Goal: Navigation & Orientation: Understand site structure

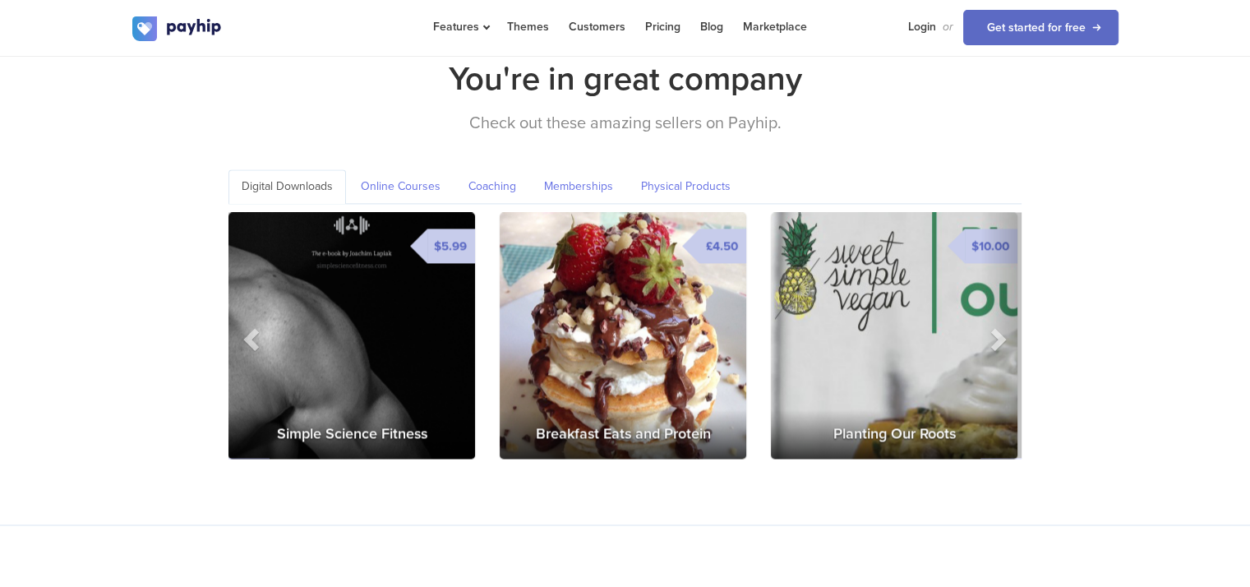
scroll to position [2383, 0]
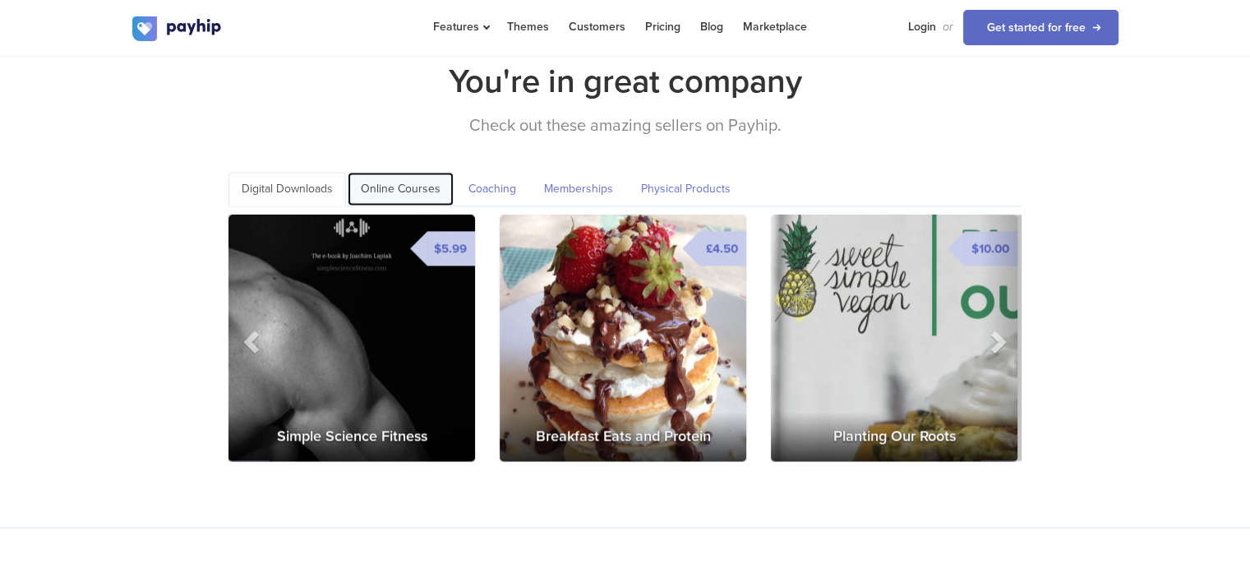
click at [405, 172] on link "Online Courses" at bounding box center [401, 189] width 106 height 34
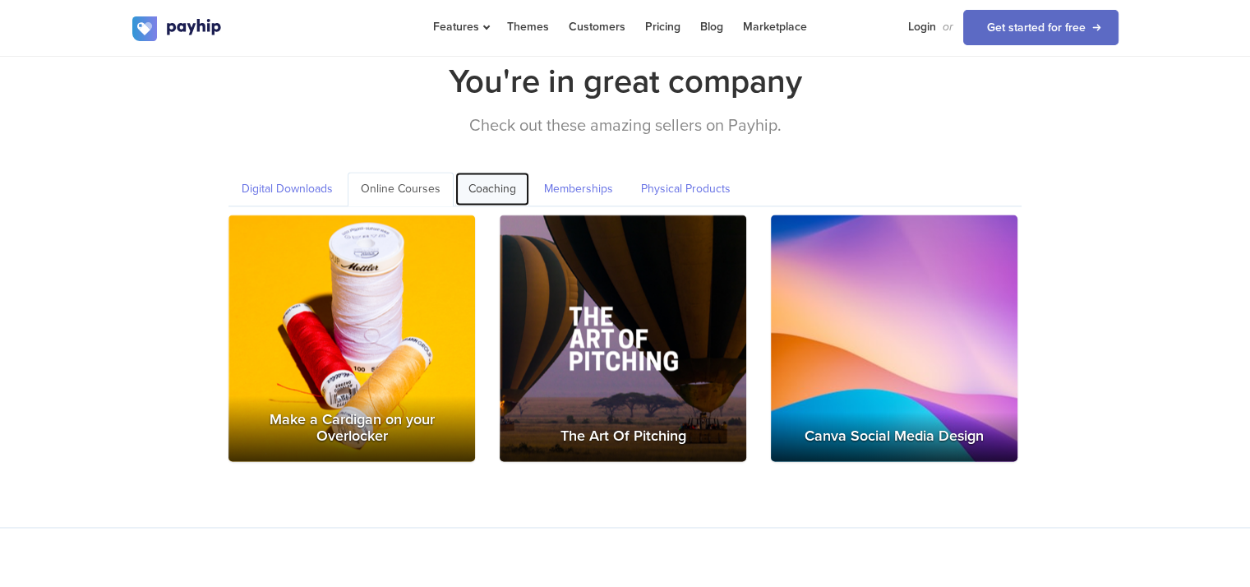
click at [483, 172] on link "Coaching" at bounding box center [492, 189] width 74 height 34
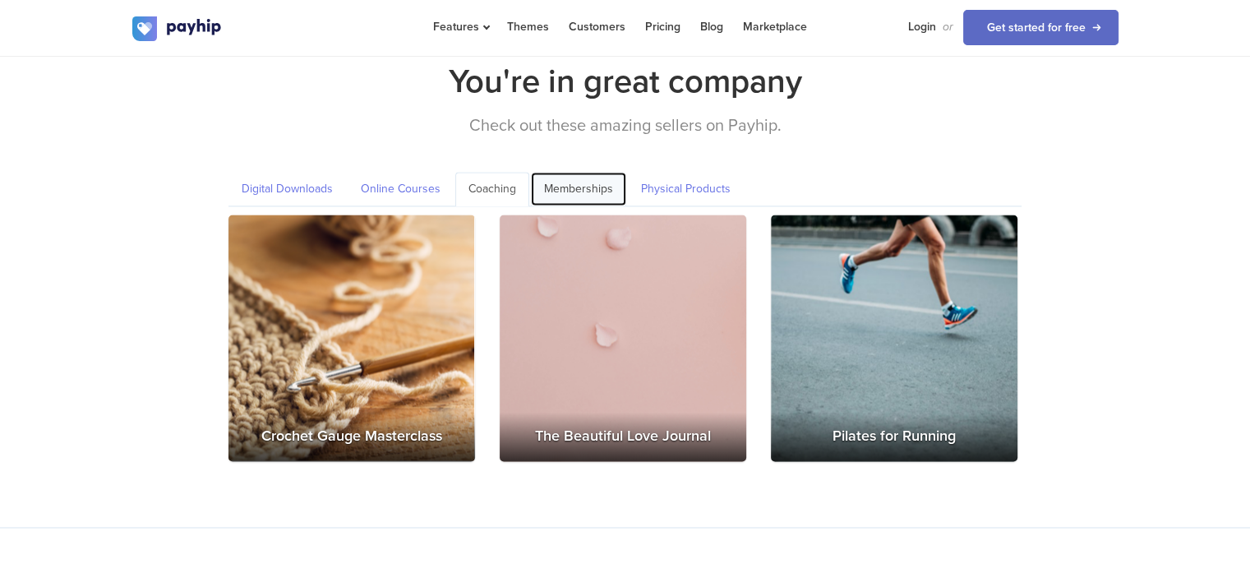
click at [565, 172] on link "Memberships" at bounding box center [578, 189] width 95 height 34
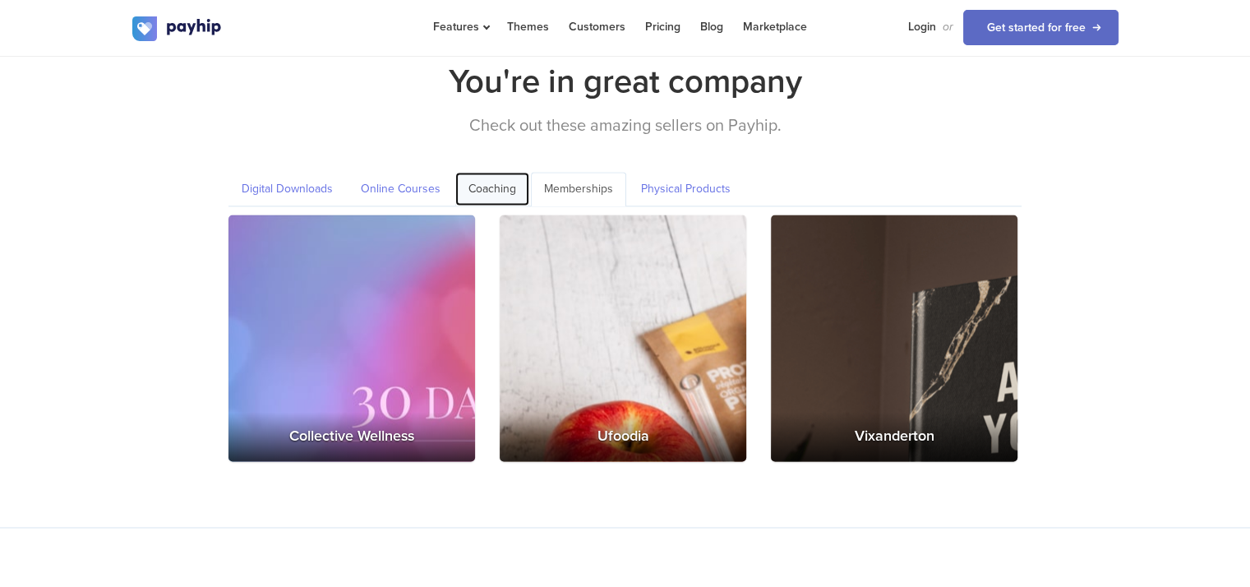
click at [493, 172] on link "Coaching" at bounding box center [492, 189] width 74 height 34
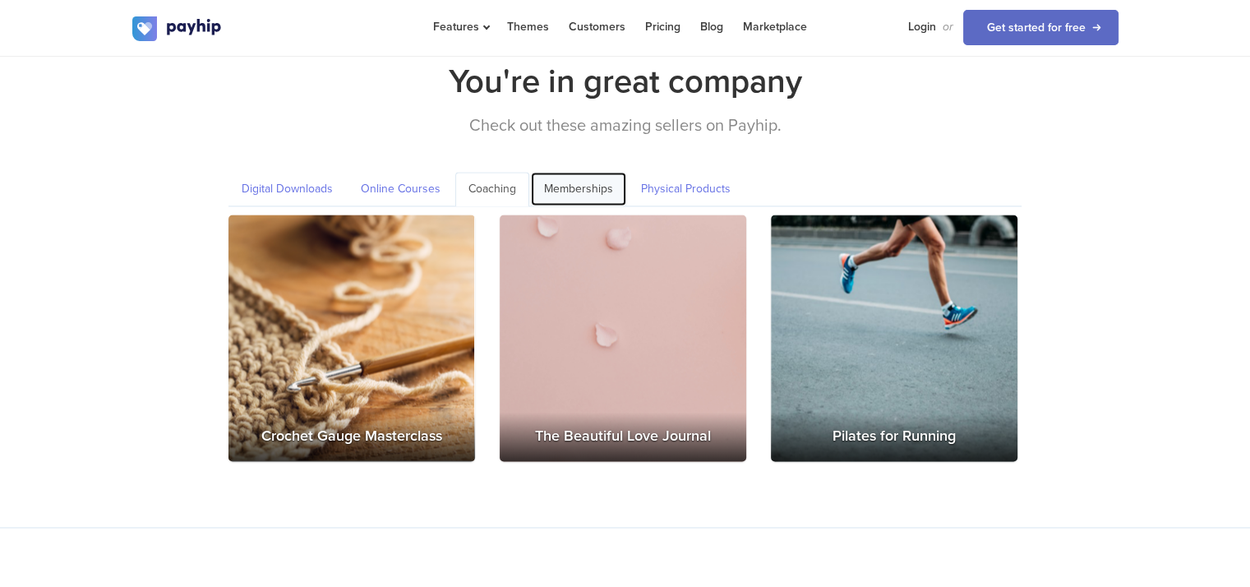
click at [565, 172] on link "Memberships" at bounding box center [578, 189] width 95 height 34
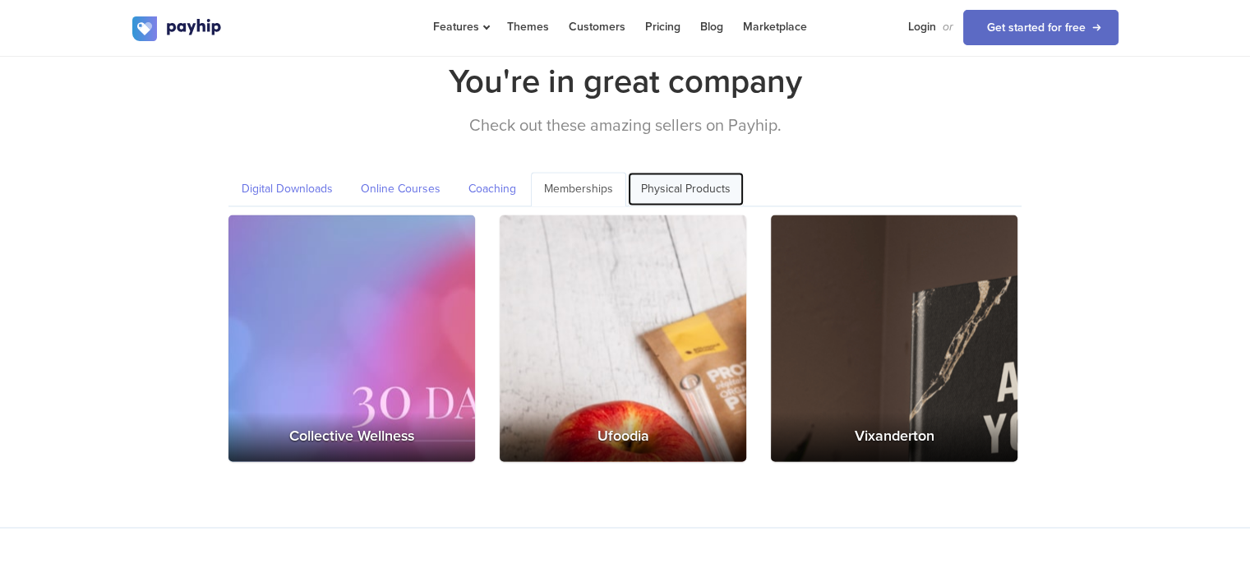
click at [680, 172] on link "Physical Products" at bounding box center [686, 189] width 116 height 34
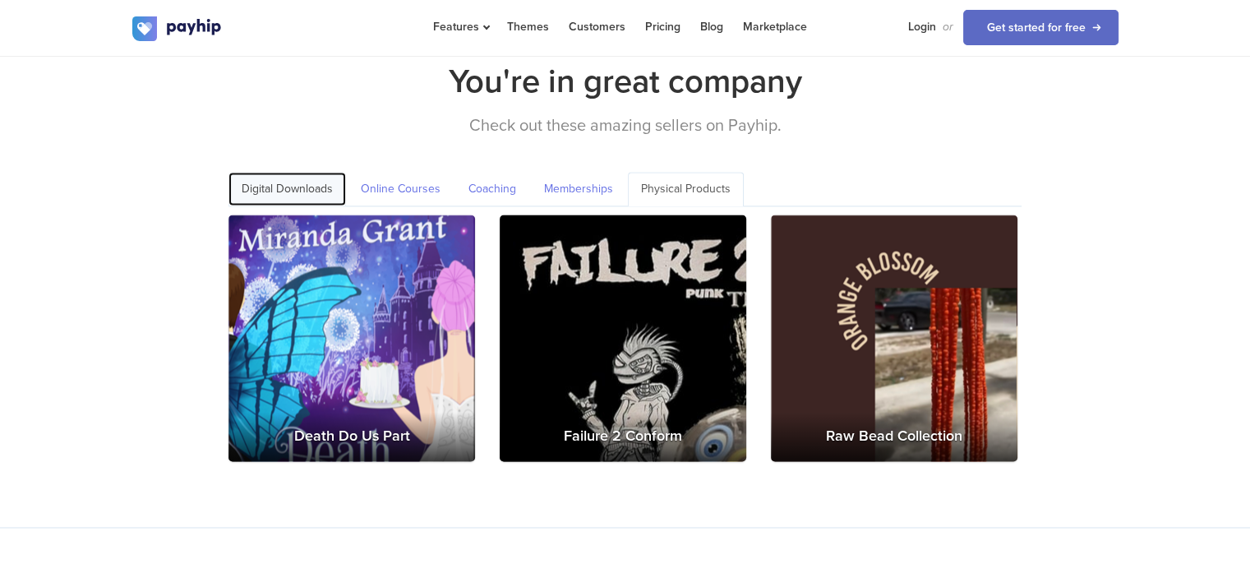
click at [256, 175] on link "Digital Downloads" at bounding box center [287, 189] width 118 height 34
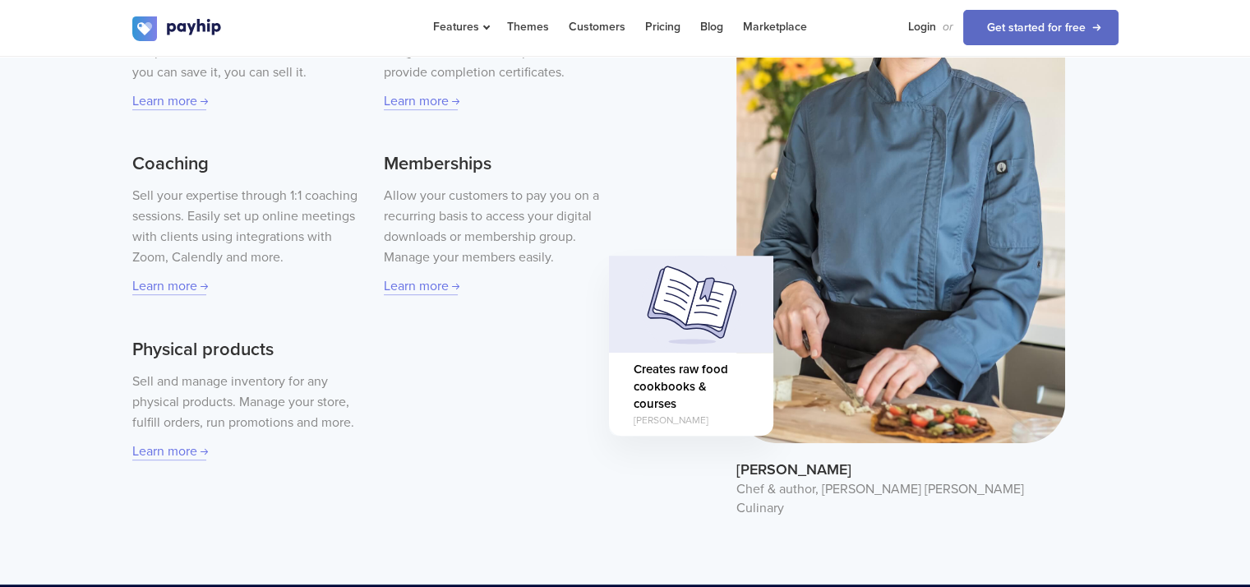
scroll to position [649, 0]
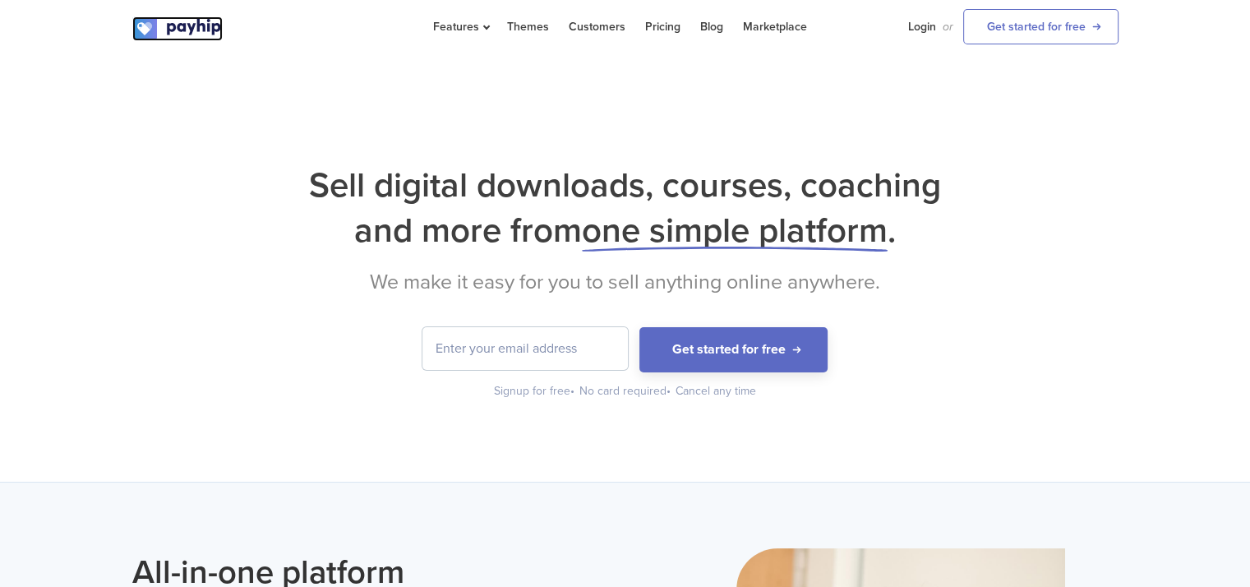
click at [201, 26] on img at bounding box center [177, 28] width 90 height 25
